Goal: Information Seeking & Learning: Learn about a topic

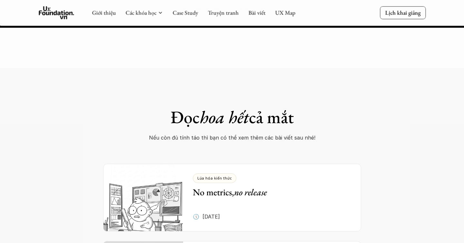
scroll to position [5397, 0]
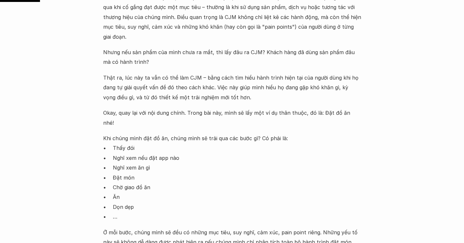
scroll to position [448, 0]
